Goal: Task Accomplishment & Management: Use online tool/utility

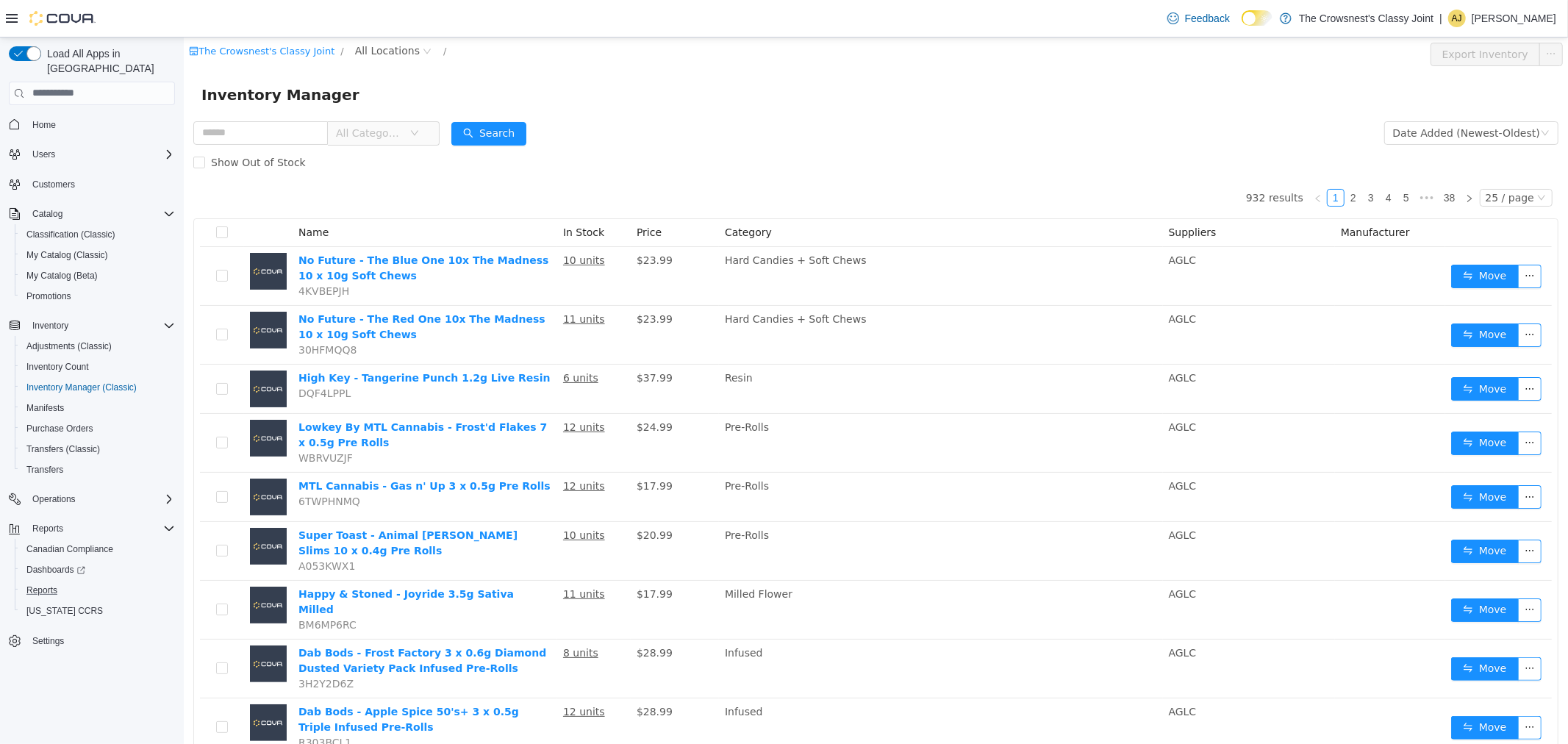
click at [59, 580] on button "Reports" at bounding box center [98, 590] width 166 height 21
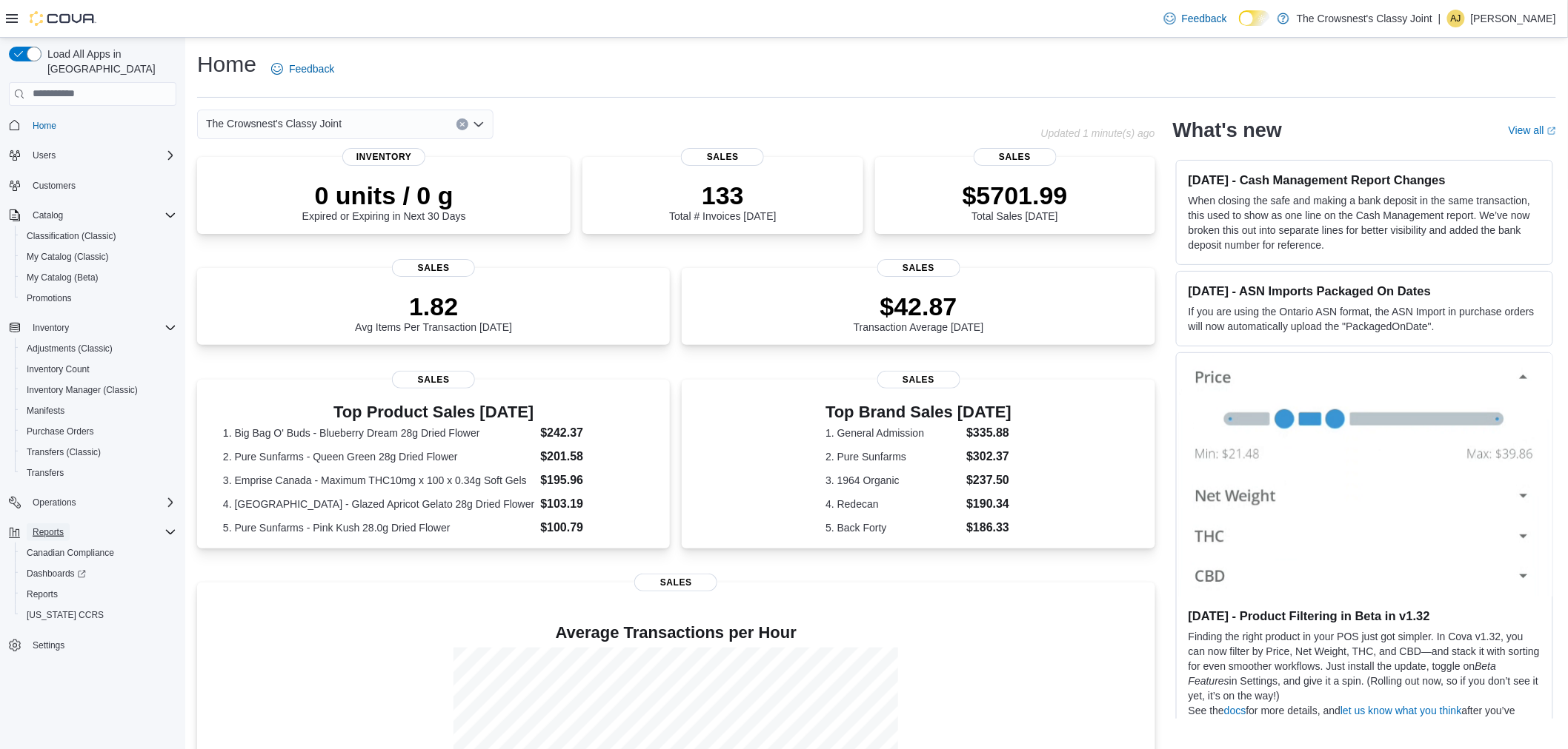
click at [61, 526] on span "Reports" at bounding box center [47, 532] width 31 height 12
click at [53, 588] on span "Reports" at bounding box center [42, 594] width 31 height 12
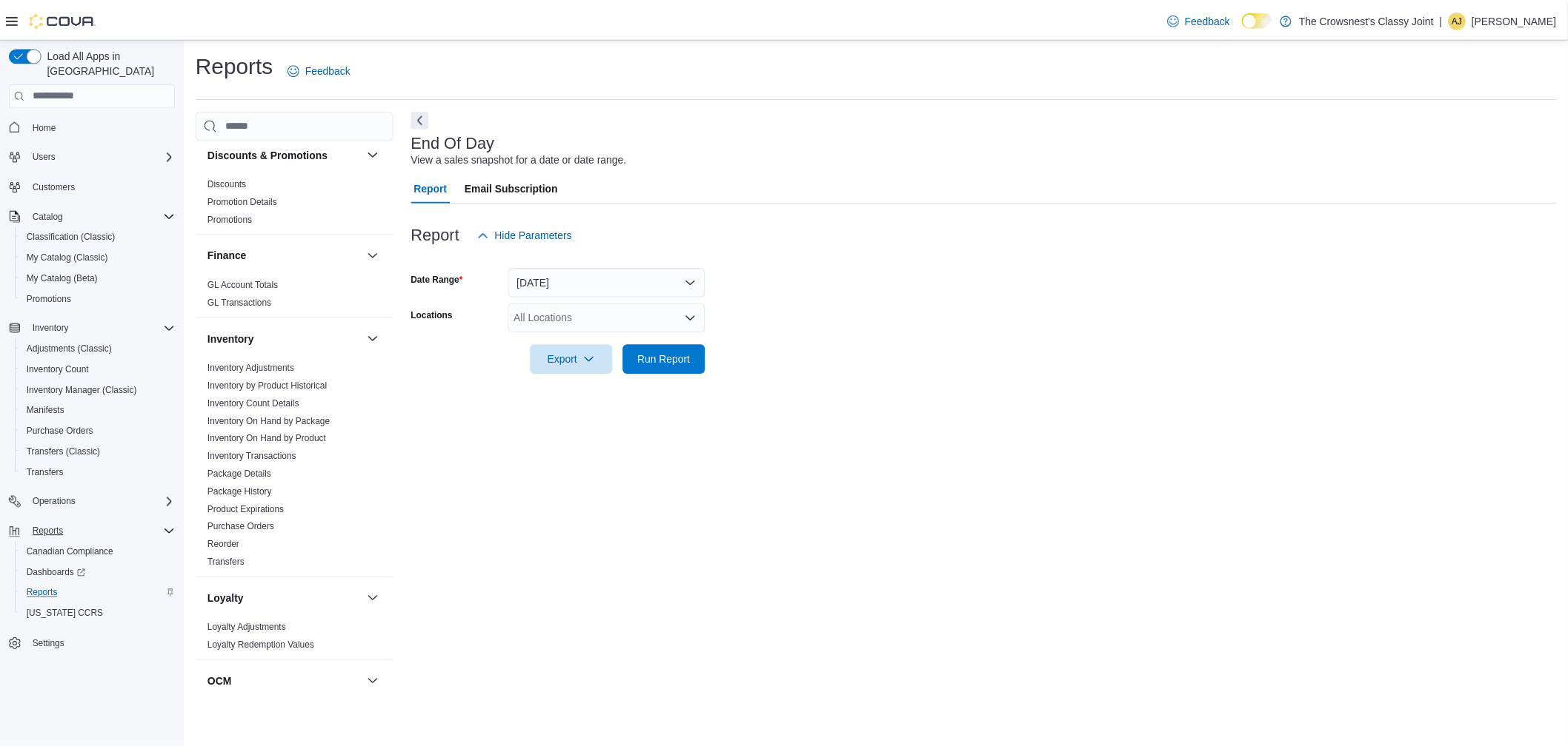
scroll to position [329, 0]
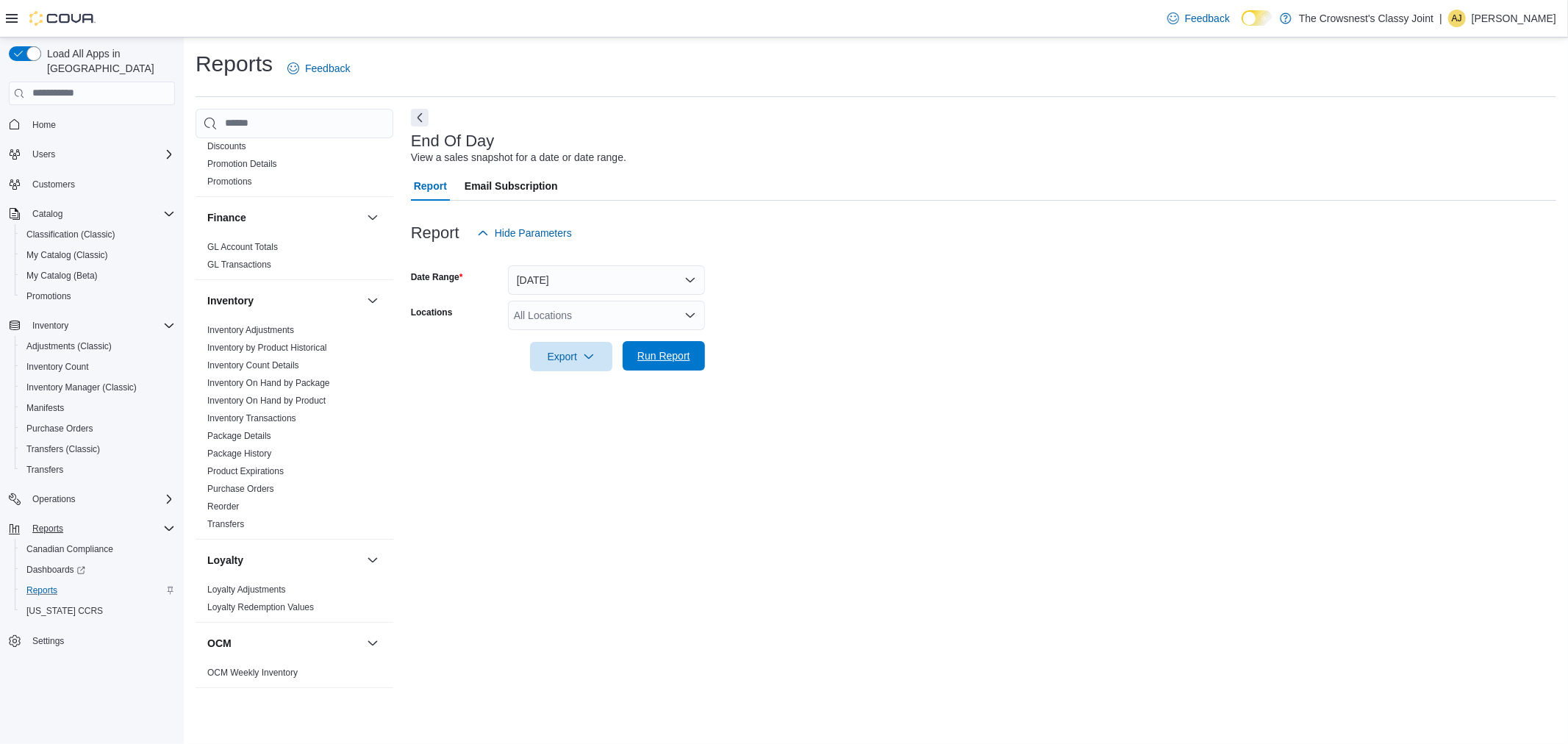
click at [645, 359] on span "Run Report" at bounding box center [663, 356] width 53 height 15
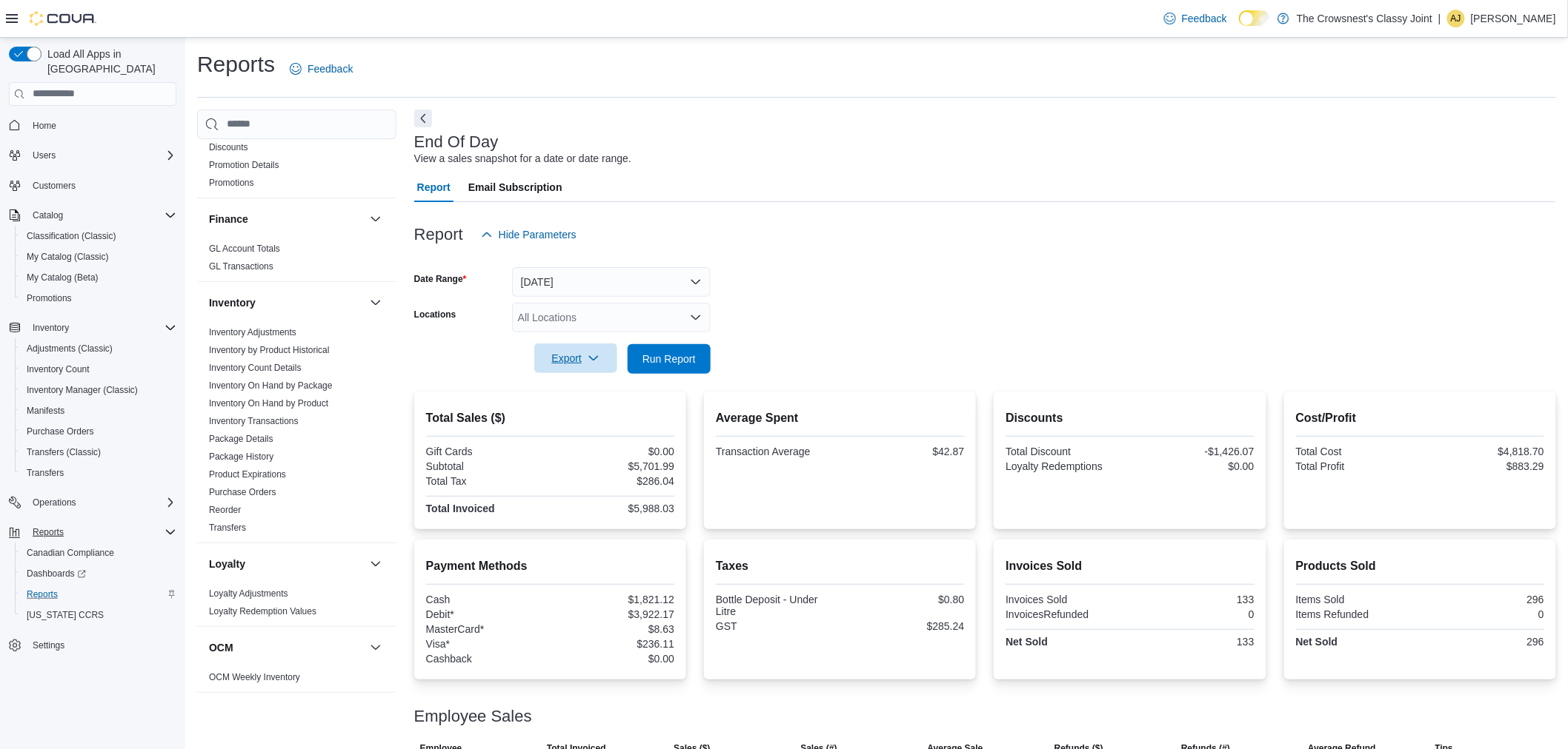
click at [599, 364] on span "Export" at bounding box center [575, 358] width 65 height 29
click at [593, 417] on span "Export to Pdf" at bounding box center [577, 418] width 67 height 12
